Goal: Task Accomplishment & Management: Use online tool/utility

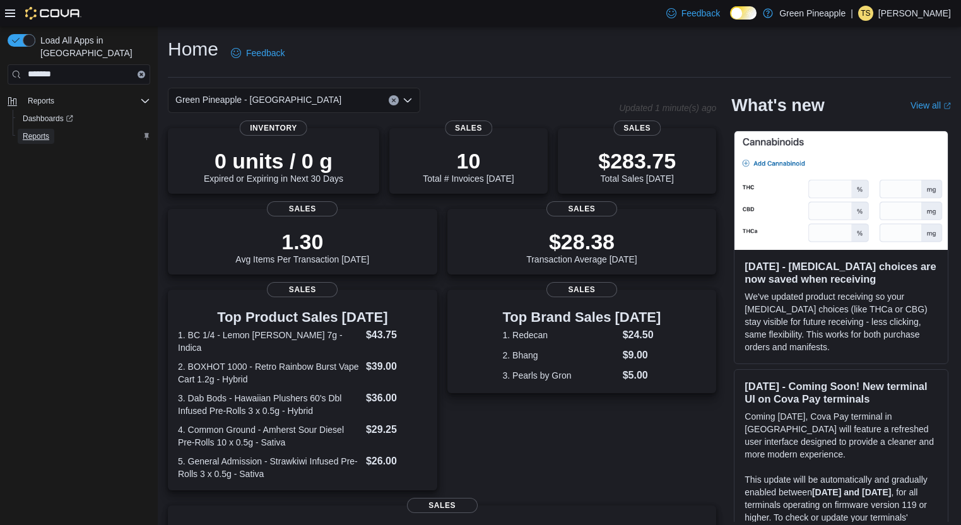
click at [42, 131] on span "Reports" at bounding box center [36, 136] width 26 height 10
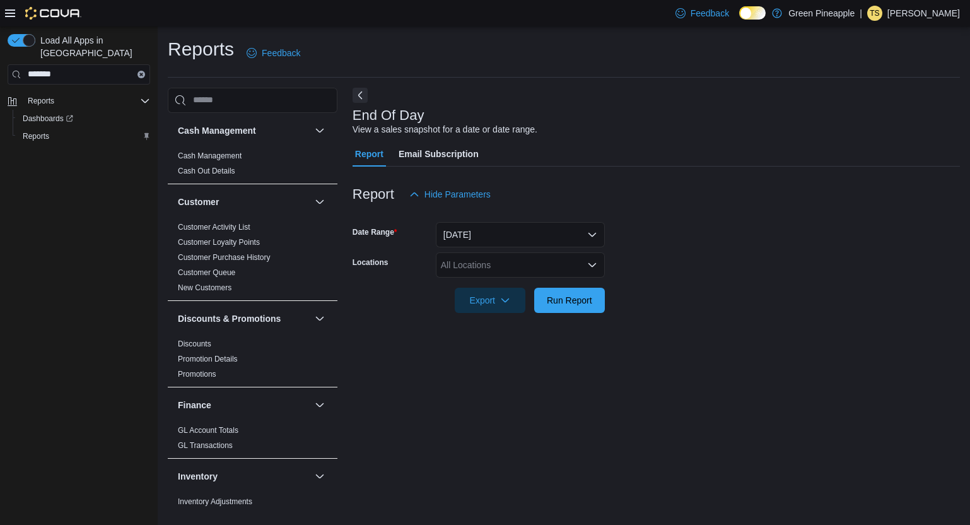
click at [591, 268] on icon "Open list of options" at bounding box center [592, 265] width 10 height 10
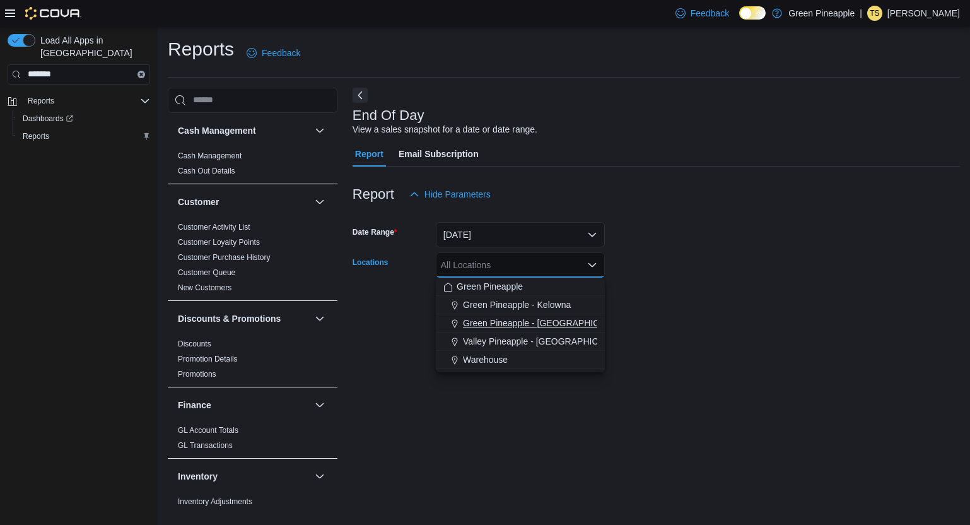
click at [554, 325] on span "Green Pineapple - Warfield" at bounding box center [546, 323] width 166 height 13
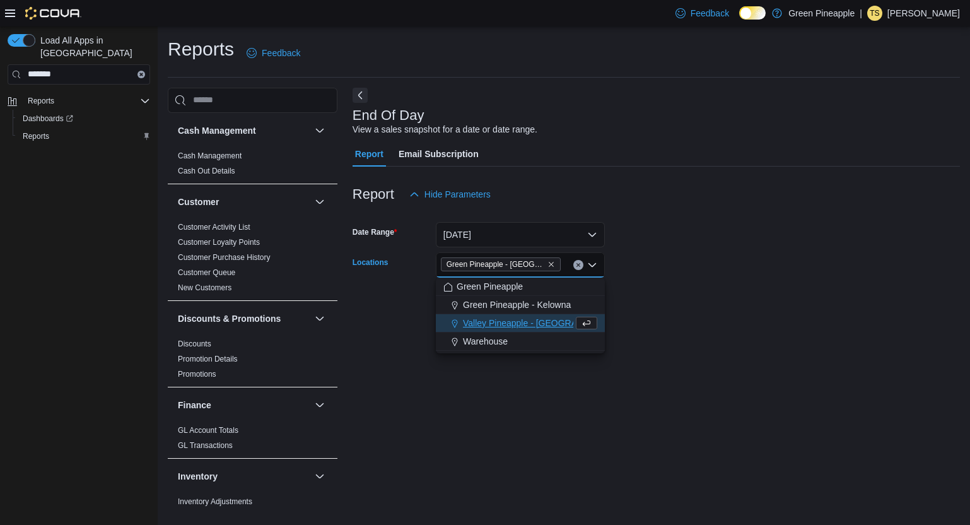
drag, startPoint x: 741, startPoint y: 336, endPoint x: 720, endPoint y: 335, distance: 21.5
click at [740, 336] on div "End Of Day View a sales snapshot for a date or date range. Report Email Subscri…" at bounding box center [656, 297] width 607 height 419
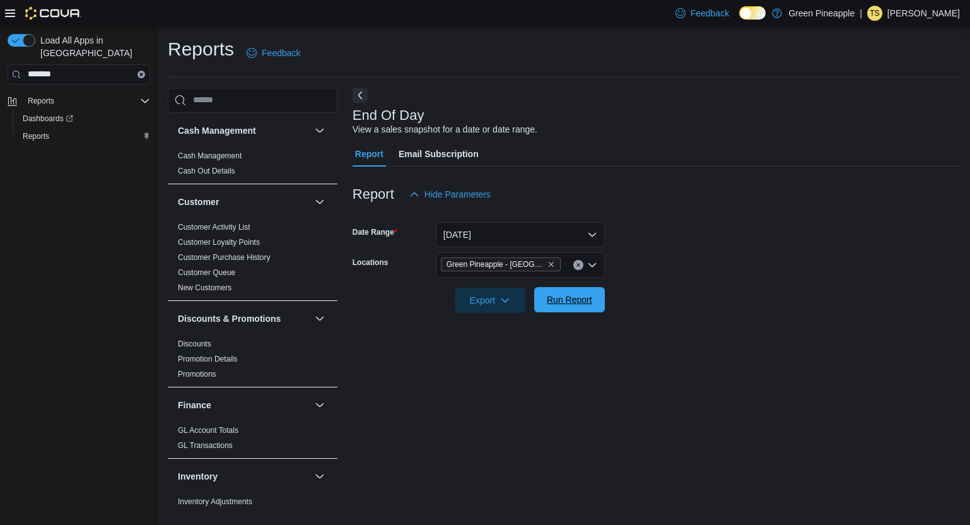
click at [590, 308] on span "Run Report" at bounding box center [569, 299] width 55 height 25
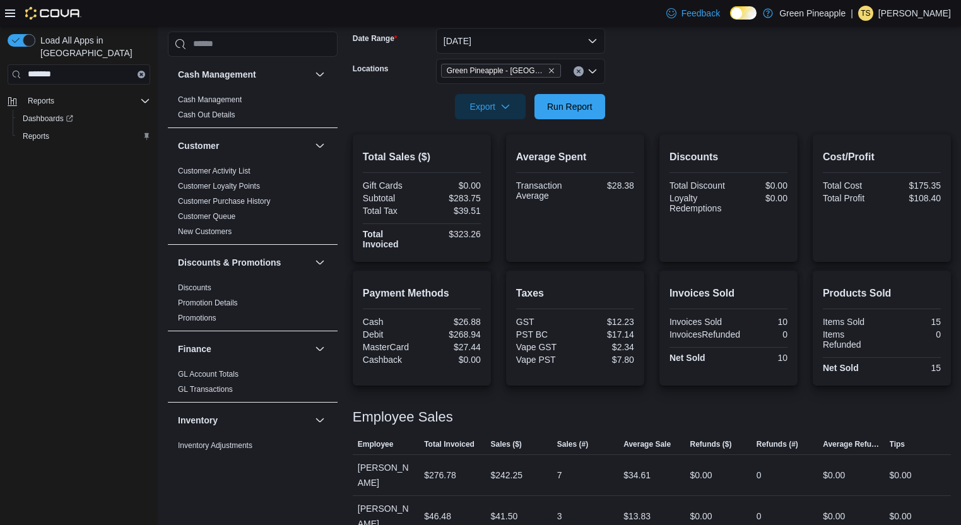
scroll to position [201, 0]
